Goal: Information Seeking & Learning: Learn about a topic

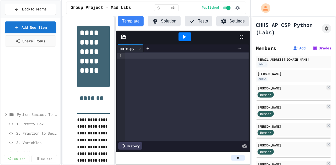
scroll to position [69, 0]
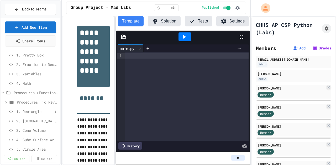
click at [31, 110] on span "1. Rectangle" at bounding box center [34, 112] width 37 height 6
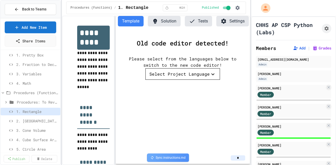
click at [171, 75] on div "Select Project Language" at bounding box center [179, 74] width 60 height 6
click at [298, 113] on li "Java" at bounding box center [326, 117] width 56 height 9
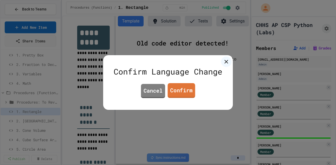
click at [186, 92] on link "Confirm" at bounding box center [182, 90] width 28 height 15
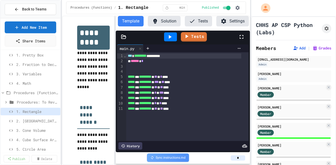
click at [30, 122] on span "2. [GEOGRAPHIC_DATA]" at bounding box center [37, 122] width 42 height 6
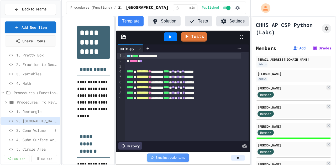
click at [34, 131] on span "3. Cone Volume" at bounding box center [34, 131] width 37 height 6
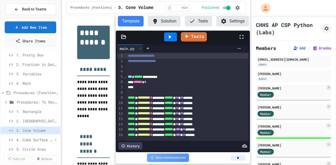
click at [32, 140] on span "4. Cube Surface Area" at bounding box center [34, 140] width 37 height 6
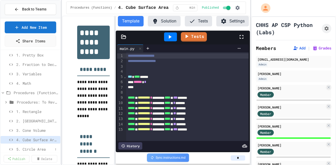
click at [33, 149] on span "5. Circle Area" at bounding box center [34, 150] width 37 height 6
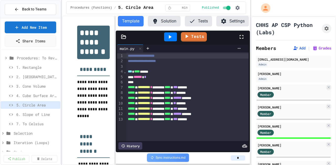
scroll to position [114, 0]
click at [32, 113] on span "6. Slope of Line" at bounding box center [34, 114] width 37 height 6
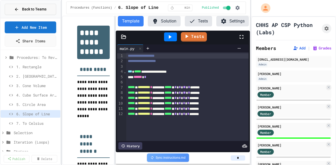
click at [29, 7] on span "Back to Teams" at bounding box center [34, 10] width 24 height 6
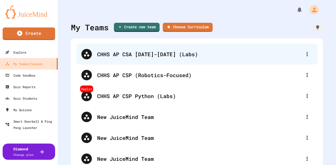
click at [131, 55] on div "CHHS AP CSA [DATE]-[DATE] (Labs)" at bounding box center [199, 54] width 205 height 8
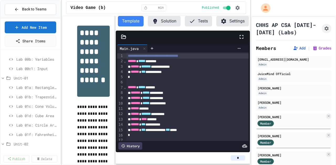
scroll to position [299, 0]
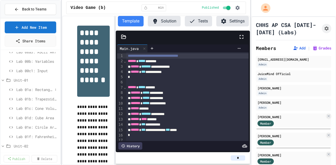
click at [40, 88] on span "Lab 01a: Rectangle Trap" at bounding box center [34, 90] width 37 height 6
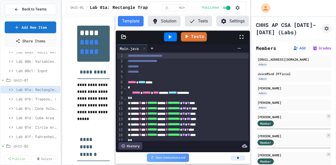
click at [34, 99] on span "Lab 01b: Trapezoid Area" at bounding box center [34, 100] width 37 height 6
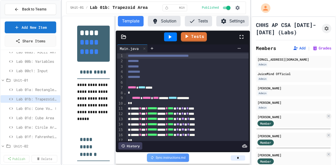
click at [34, 108] on span "Lab 01c: Cone Volume" at bounding box center [34, 109] width 37 height 6
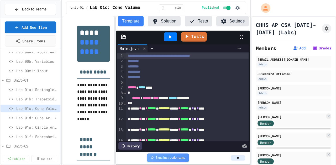
click at [33, 117] on span "Lab 01d: Cube Area" at bounding box center [34, 118] width 37 height 6
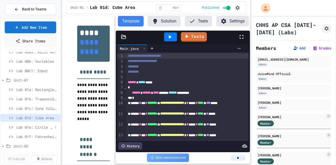
click at [32, 126] on span "Lab 01e: Circle Area" at bounding box center [34, 128] width 37 height 6
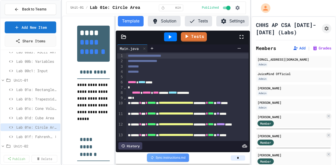
click at [31, 136] on span "Lab 01f: Fahrenheit to Celsius" at bounding box center [34, 137] width 37 height 6
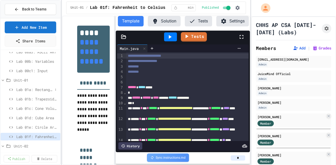
click at [27, 88] on span "Lab 01a: Rectangle Trap" at bounding box center [34, 90] width 37 height 6
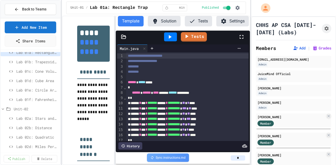
scroll to position [338, 0]
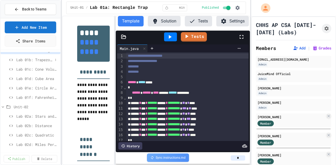
click at [39, 59] on span "Lab 01b: Trapezoid Area" at bounding box center [34, 60] width 37 height 6
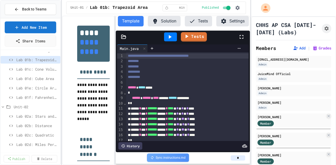
click at [124, 36] on icon at bounding box center [123, 36] width 5 height 5
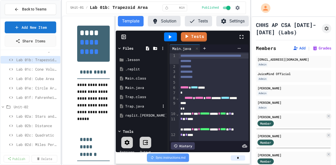
click at [139, 105] on div "Trap.java" at bounding box center [142, 106] width 35 height 5
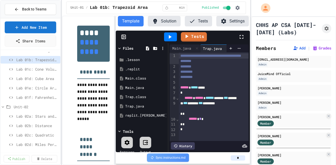
scroll to position [5, 0]
click at [134, 97] on div "Trap.class" at bounding box center [142, 97] width 35 height 5
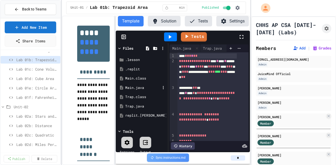
click at [131, 88] on div "Main.java" at bounding box center [142, 88] width 35 height 5
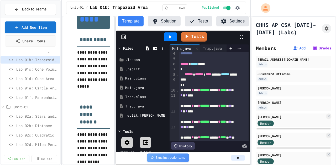
scroll to position [0, 0]
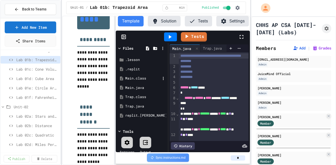
click at [141, 77] on div "Main.class" at bounding box center [142, 78] width 35 height 5
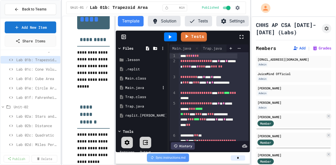
click at [138, 89] on div "Main.java" at bounding box center [142, 88] width 35 height 5
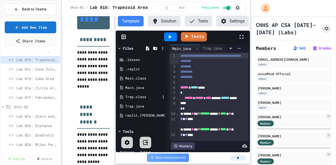
click at [136, 98] on div "Trap.class" at bounding box center [142, 97] width 35 height 5
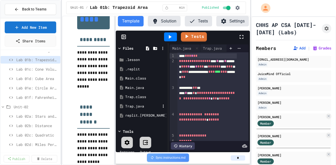
click at [135, 108] on div "Trap.java" at bounding box center [142, 106] width 35 height 5
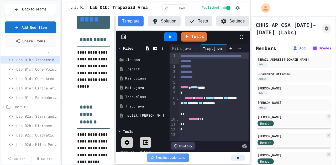
click at [132, 115] on div "replit.[PERSON_NAME]" at bounding box center [142, 115] width 35 height 5
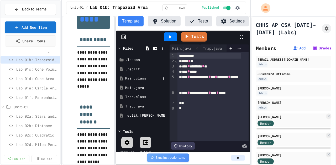
click at [130, 79] on div "Main.class" at bounding box center [142, 78] width 35 height 5
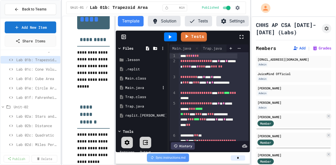
click at [133, 87] on div "Main.java" at bounding box center [142, 88] width 35 height 5
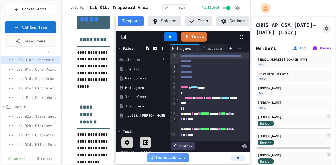
click at [134, 60] on div ".lesson" at bounding box center [142, 59] width 35 height 5
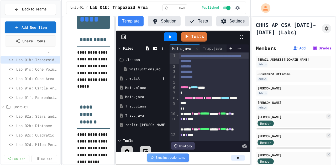
click at [133, 79] on div ".replit" at bounding box center [142, 78] width 35 height 5
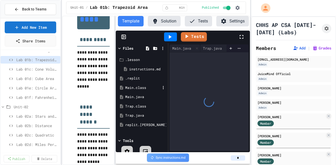
click at [133, 88] on div "Main.class" at bounding box center [142, 88] width 35 height 5
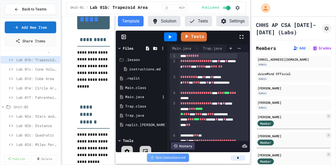
click at [132, 98] on div "Main.java" at bounding box center [142, 97] width 35 height 5
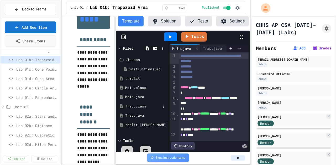
click at [132, 106] on div "Trap.class" at bounding box center [142, 106] width 35 height 5
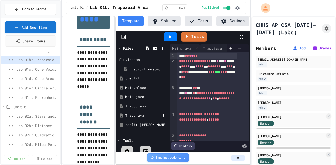
click at [131, 114] on div "Trap.java" at bounding box center [142, 115] width 35 height 5
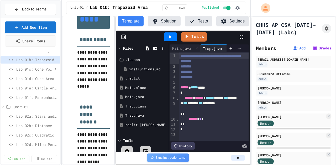
click at [30, 68] on span "Lab 01c: Cone Volume" at bounding box center [34, 70] width 37 height 6
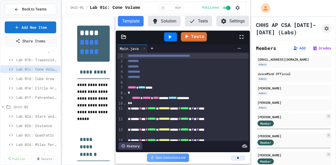
click at [124, 37] on icon at bounding box center [123, 36] width 5 height 5
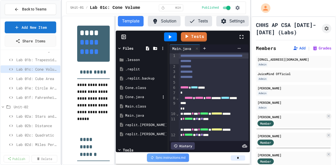
click at [132, 95] on div "Cone.java" at bounding box center [142, 97] width 35 height 5
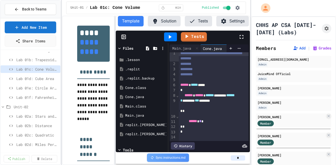
scroll to position [10, 0]
click at [129, 89] on div "Cone.class" at bounding box center [142, 88] width 35 height 5
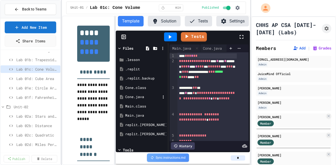
click at [129, 97] on div "Cone.java" at bounding box center [142, 97] width 35 height 5
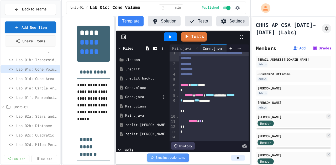
click at [130, 97] on div "Cone.java" at bounding box center [142, 97] width 35 height 5
click at [131, 115] on div "Main.java" at bounding box center [142, 115] width 35 height 5
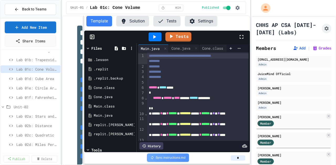
click at [84, 104] on div "**********" at bounding box center [156, 91] width 188 height 150
click at [102, 96] on div "Cone.java" at bounding box center [111, 97] width 35 height 5
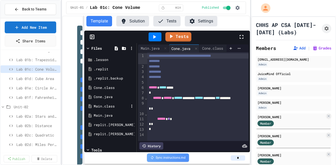
click at [100, 107] on div "Main.class" at bounding box center [111, 106] width 35 height 5
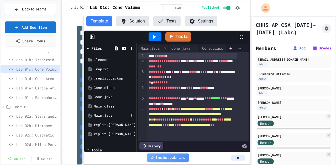
click at [100, 115] on div "Main.java" at bounding box center [111, 115] width 35 height 5
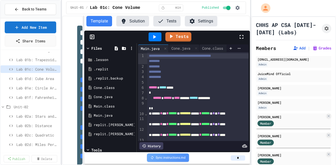
click at [89, 48] on icon at bounding box center [88, 48] width 5 height 5
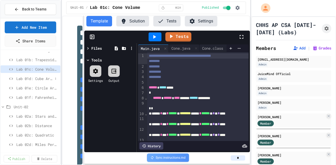
click at [26, 79] on span "Lab 01d: Cube Area" at bounding box center [34, 79] width 37 height 6
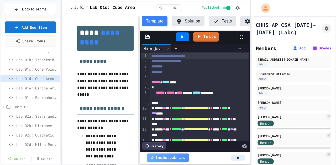
click at [140, 78] on div "**********" at bounding box center [156, 91] width 188 height 150
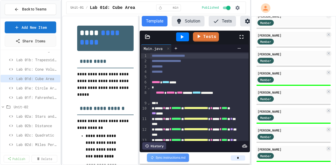
scroll to position [121, 0]
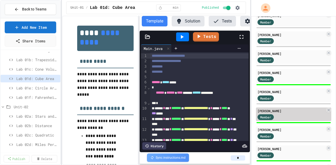
click at [265, 110] on div "[PERSON_NAME]" at bounding box center [290, 111] width 67 height 5
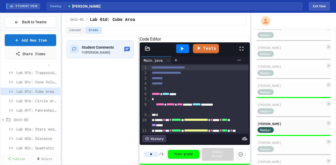
click at [149, 51] on icon at bounding box center [147, 48] width 5 height 5
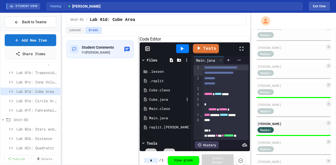
click at [160, 103] on div "Cube.java" at bounding box center [166, 99] width 35 height 5
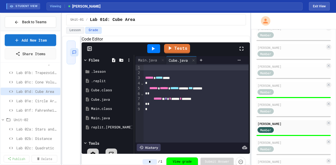
click at [81, 93] on div "**********" at bounding box center [156, 101] width 188 height 130
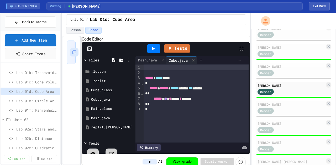
scroll to position [160, 0]
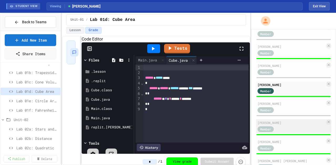
click at [267, 124] on div "[PERSON_NAME]" at bounding box center [290, 123] width 67 height 5
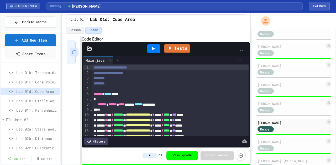
click at [90, 50] on icon at bounding box center [89, 49] width 4 height 4
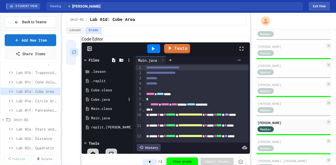
click at [97, 103] on div "Cube.java" at bounding box center [108, 99] width 35 height 5
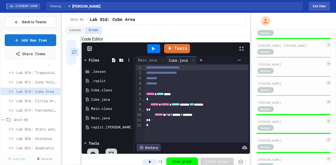
scroll to position [278, 0]
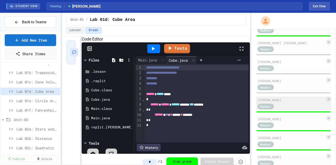
click at [266, 100] on div "[PERSON_NAME]" at bounding box center [290, 100] width 67 height 5
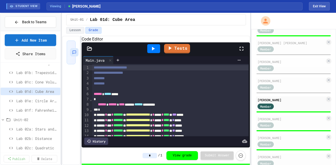
click at [90, 51] on icon at bounding box center [89, 48] width 5 height 5
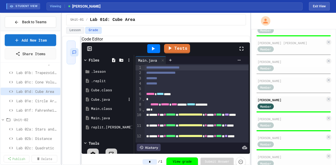
click at [100, 103] on div "Cube.java" at bounding box center [108, 99] width 35 height 5
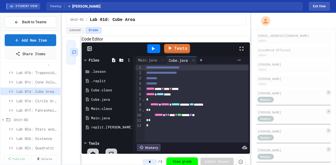
scroll to position [34, 0]
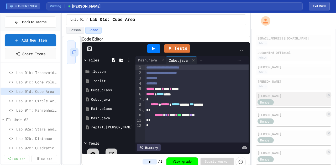
click at [267, 103] on span "Member" at bounding box center [265, 102] width 11 height 5
click at [283, 99] on div "Member" at bounding box center [270, 102] width 26 height 7
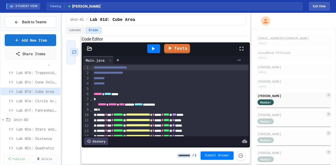
click at [90, 51] on icon at bounding box center [89, 48] width 5 height 5
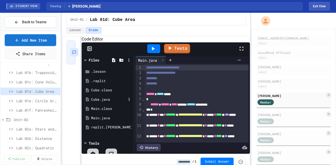
click at [104, 103] on div "Cube.java" at bounding box center [108, 99] width 35 height 5
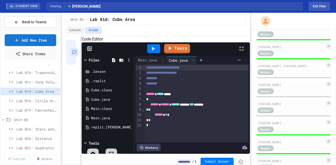
scroll to position [262, 0]
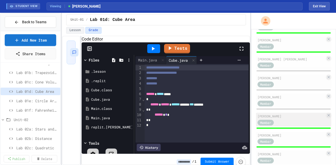
click at [275, 115] on div "[PERSON_NAME]" at bounding box center [290, 116] width 67 height 5
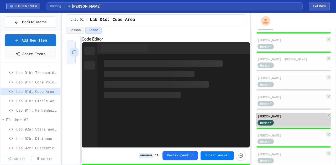
type input "*"
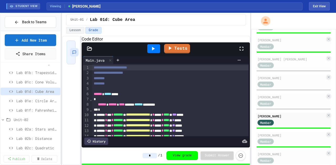
click at [89, 51] on icon at bounding box center [89, 48] width 5 height 5
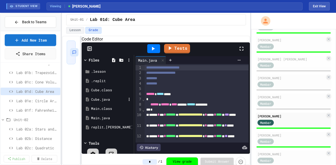
click at [96, 103] on div "Cube.java" at bounding box center [108, 99] width 35 height 5
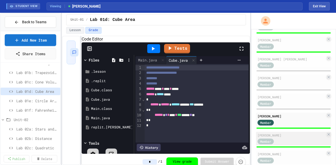
click at [273, 135] on div "[PERSON_NAME]" at bounding box center [290, 135] width 67 height 5
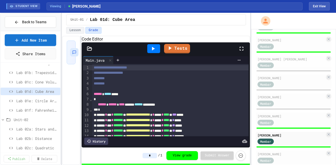
click at [90, 50] on icon at bounding box center [89, 49] width 4 height 4
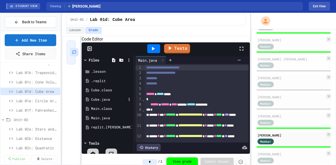
click at [102, 103] on div "Cube.java" at bounding box center [108, 99] width 35 height 5
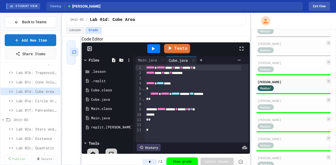
scroll to position [325, 0]
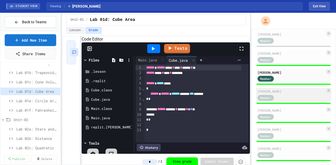
click at [266, 95] on div "Member" at bounding box center [265, 98] width 16 height 6
click at [289, 95] on div "Member" at bounding box center [290, 97] width 67 height 7
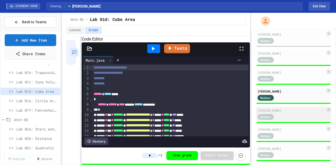
click at [285, 110] on div "[PERSON_NAME]" at bounding box center [290, 110] width 67 height 5
click at [90, 51] on icon at bounding box center [89, 48] width 5 height 5
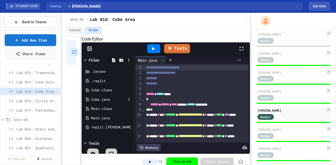
click at [99, 103] on div "Cube.java" at bounding box center [108, 99] width 35 height 5
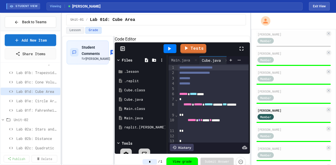
click at [114, 105] on div "**********" at bounding box center [156, 101] width 188 height 130
click at [28, 71] on span "Lab 01b: Trapezoid Area" at bounding box center [34, 73] width 37 height 6
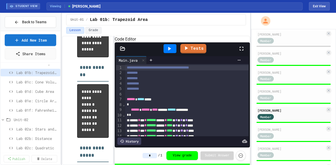
scroll to position [250, 0]
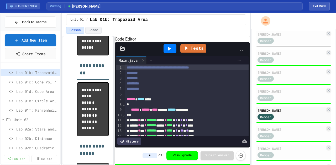
click at [25, 80] on span "Lab 01c: Cone Volume" at bounding box center [34, 82] width 37 height 6
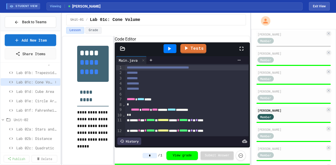
click at [24, 82] on span "Lab 01c: Cone Volume" at bounding box center [34, 82] width 37 height 6
click at [24, 91] on span "Lab 01d: Cube Area" at bounding box center [34, 92] width 37 height 6
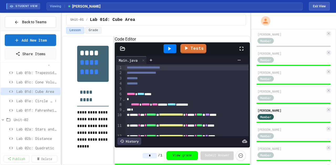
click at [23, 100] on span "Lab 01e: Circle Area" at bounding box center [34, 101] width 37 height 6
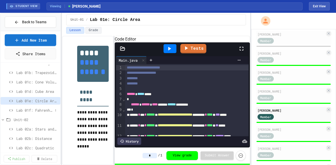
click at [23, 110] on span "Lab 01f: Fahrenheit to Celsius" at bounding box center [34, 111] width 37 height 6
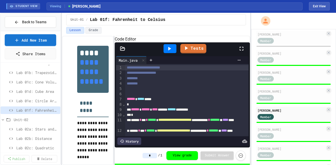
click at [23, 110] on span "Lab 01f: Fahrenheit to Celsius" at bounding box center [37, 111] width 42 height 6
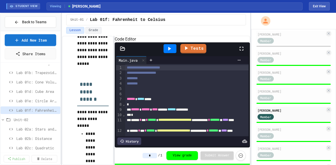
scroll to position [95, 0]
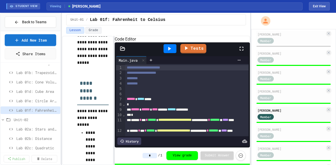
click at [125, 51] on div at bounding box center [123, 48] width 16 height 5
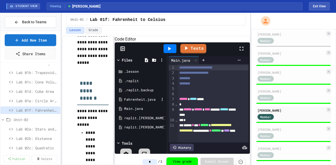
click at [137, 103] on div "Fahrenheit.java" at bounding box center [141, 99] width 35 height 5
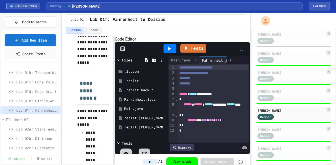
click at [36, 91] on span "Lab 01d: Cube Area" at bounding box center [34, 92] width 37 height 6
